Goal: Find specific page/section: Find specific page/section

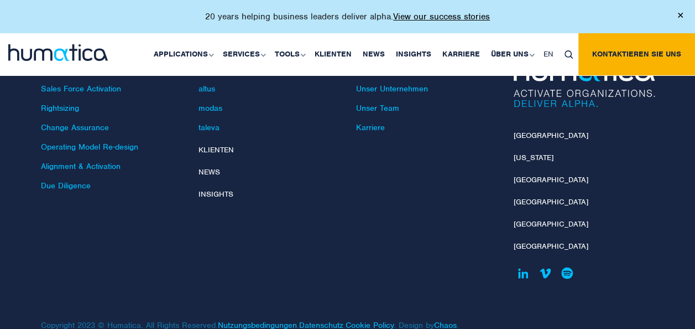
scroll to position [3544, 0]
click at [394, 102] on link "Unser Team" at bounding box center [377, 107] width 43 height 10
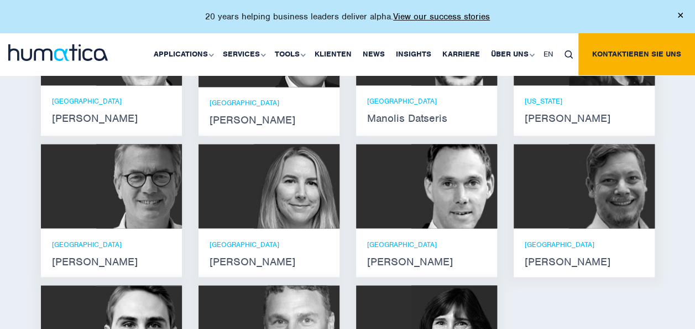
scroll to position [822, 0]
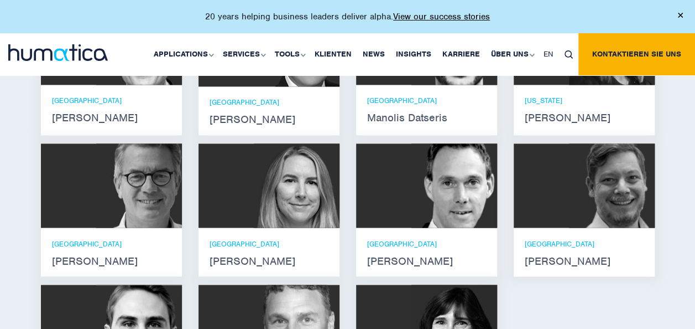
click at [422, 227] on img at bounding box center [455, 185] width 86 height 84
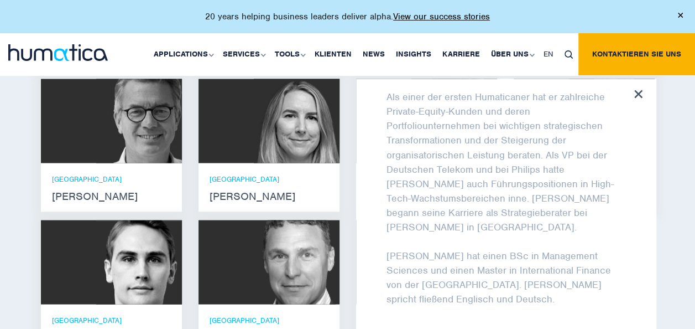
scroll to position [888, 0]
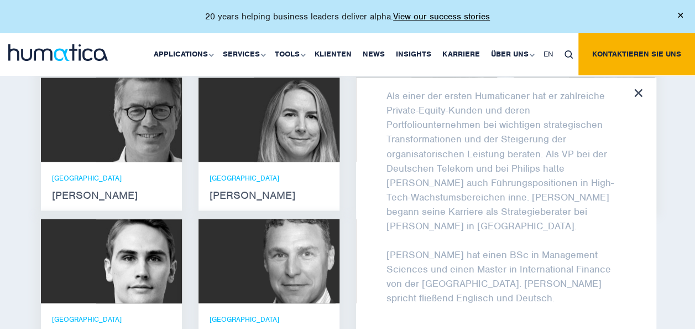
click at [635, 97] on icon at bounding box center [639, 93] width 8 height 8
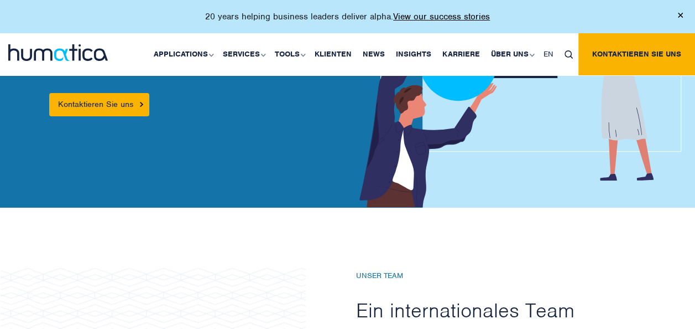
scroll to position [0, 0]
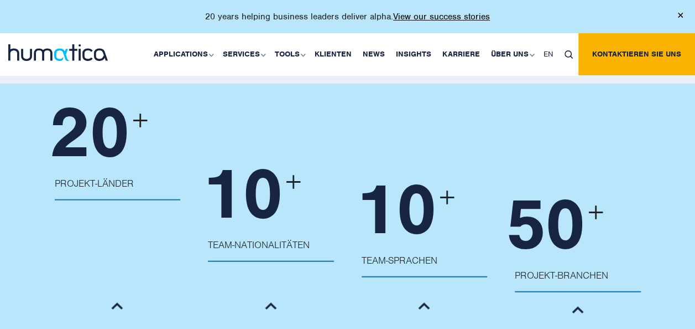
scroll to position [1236, 0]
